Goal: Ask a question

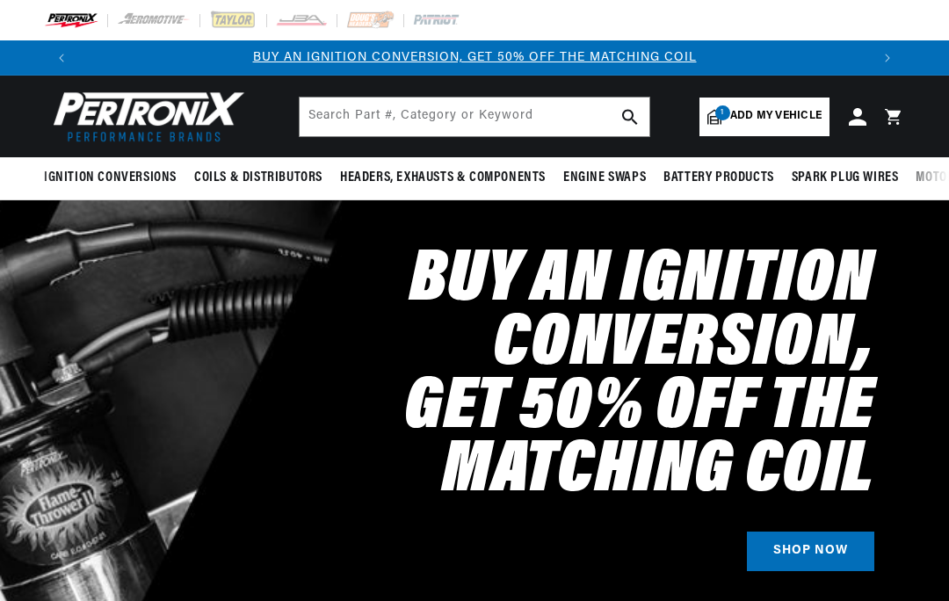
select select "1972"
select select "MG"
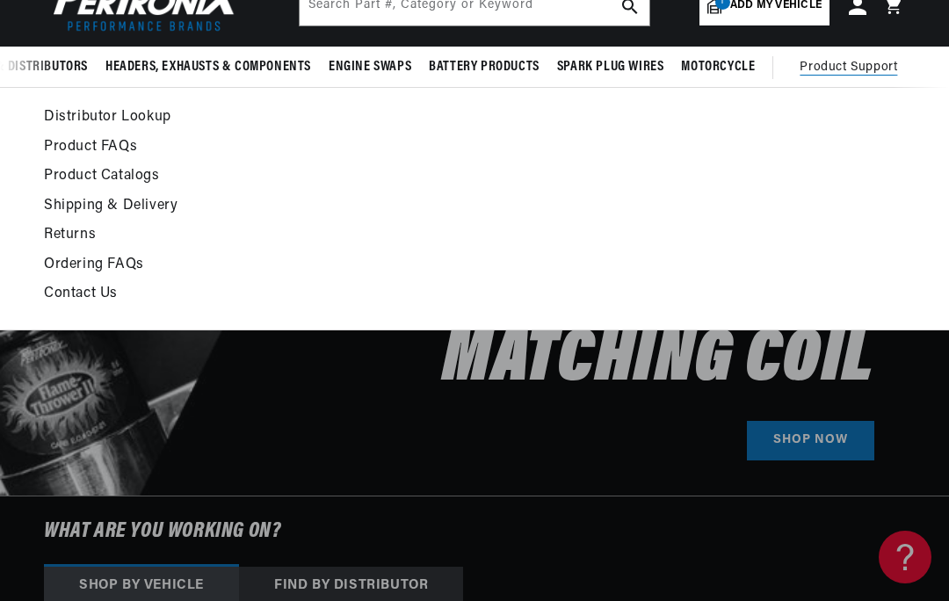
scroll to position [0, 791]
click at [103, 292] on link "Contact Us" at bounding box center [355, 294] width 622 height 25
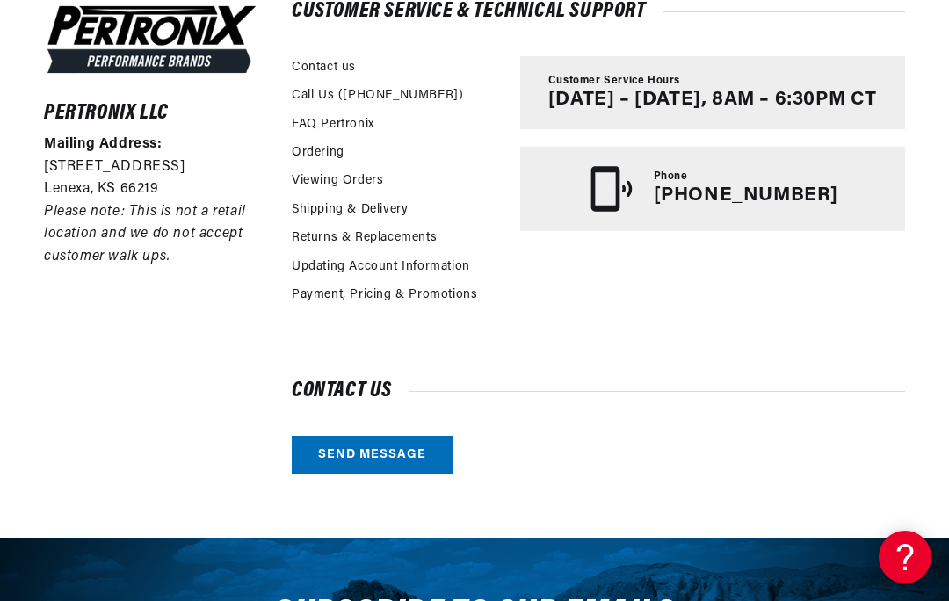
scroll to position [445, 0]
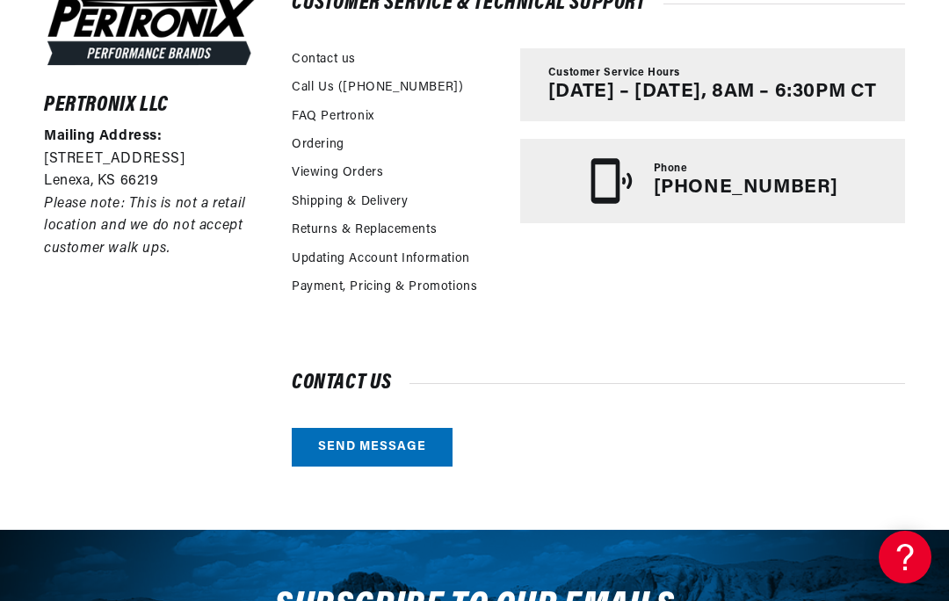
click at [386, 445] on link "Send message" at bounding box center [372, 448] width 161 height 40
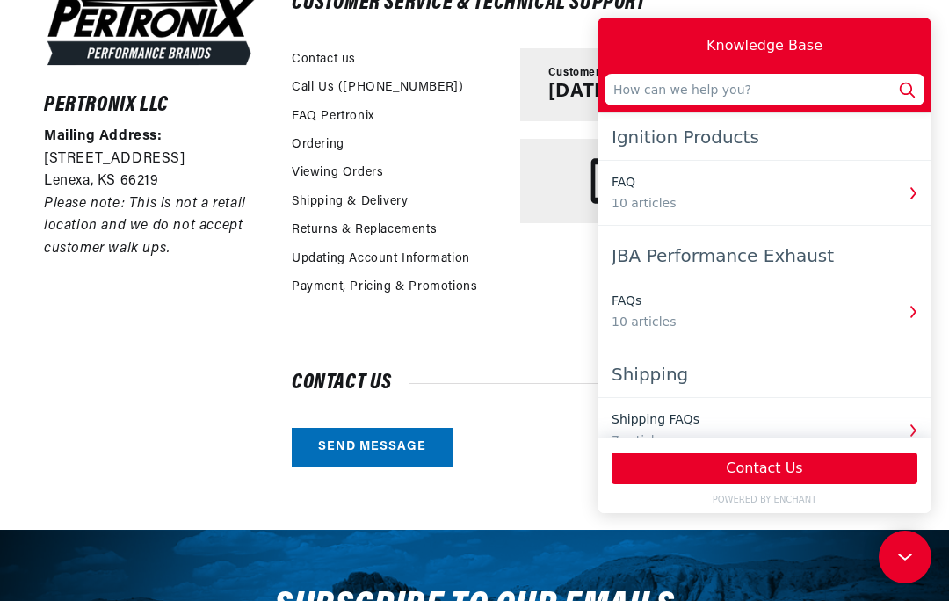
scroll to position [0, 0]
click at [746, 93] on input "text" at bounding box center [765, 90] width 320 height 32
click at [254, 283] on div "Pertronix LLC Mailing Address: [STREET_ADDRESS] Please note: This is not a reta…" at bounding box center [151, 231] width 215 height 472
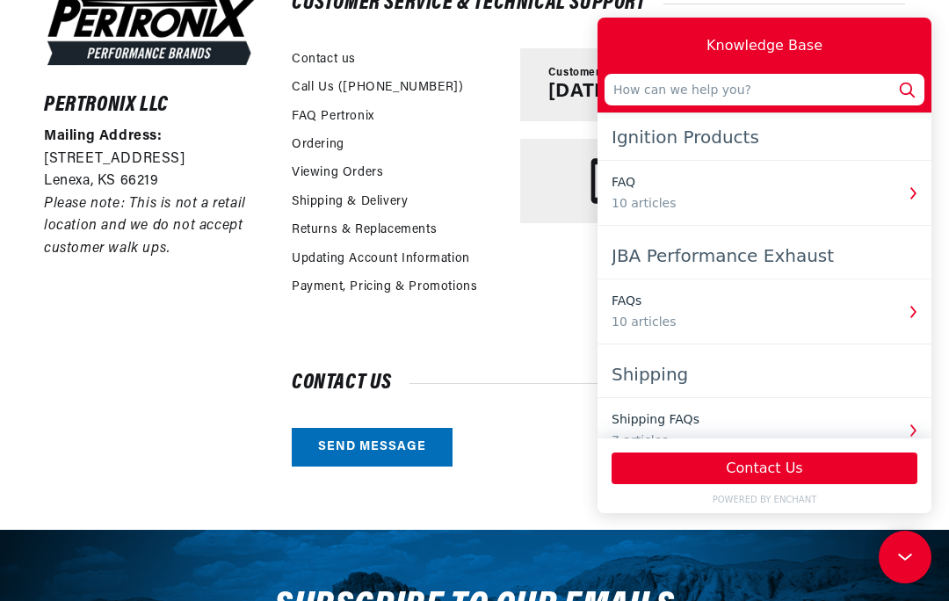
click at [781, 91] on input "text" at bounding box center [765, 90] width 320 height 32
type input "Pertronix igniter bench test"
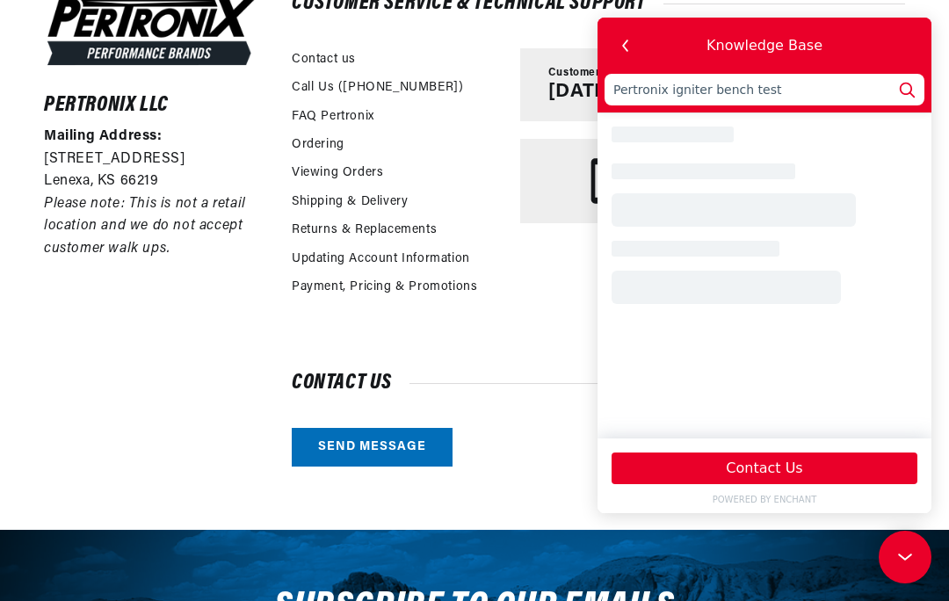
scroll to position [0, 1582]
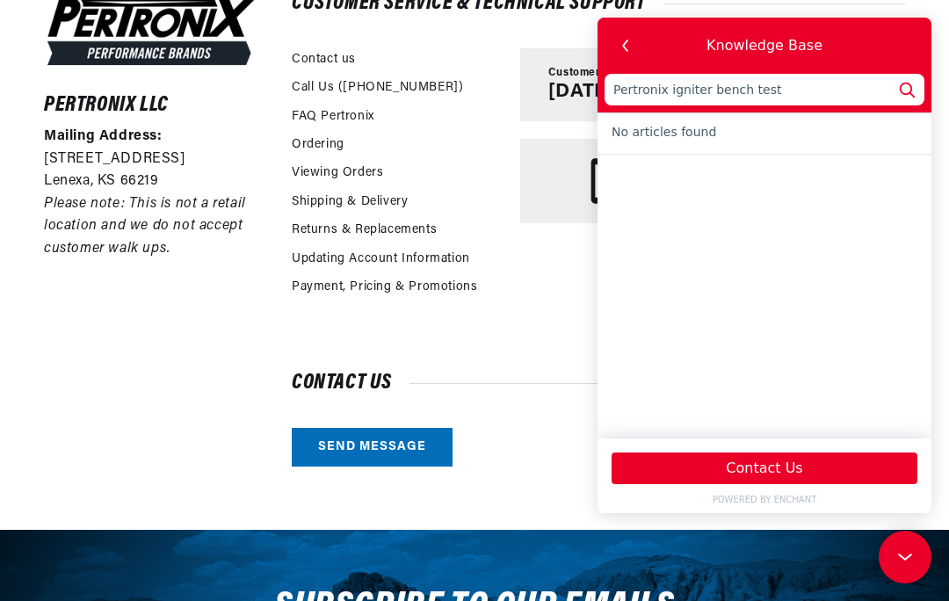
click at [206, 291] on div "Pertronix LLC Mailing Address: [STREET_ADDRESS] Please note: This is not a reta…" at bounding box center [151, 231] width 215 height 472
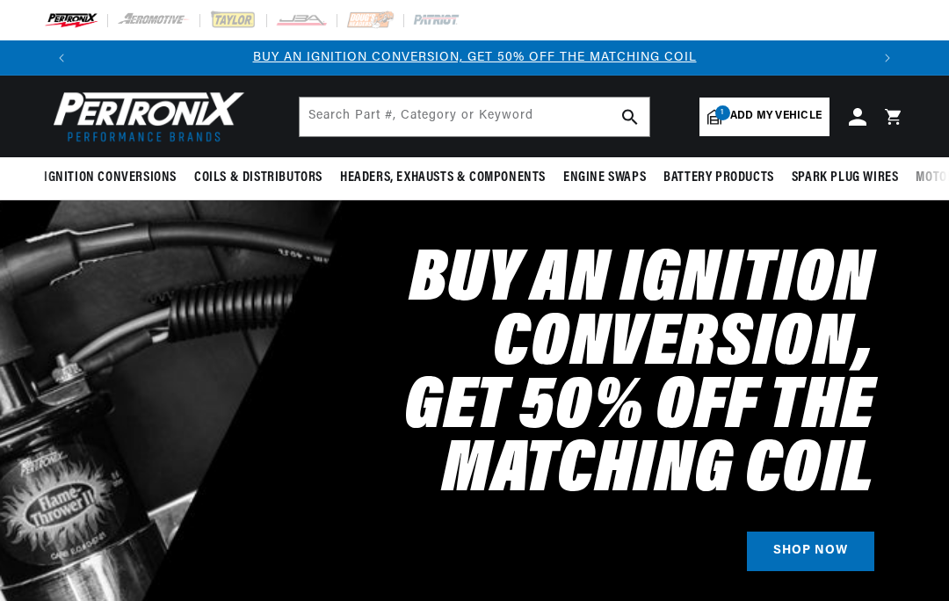
select select "1972"
select select "MG"
select select "1972"
select select "MG"
